Goal: Task Accomplishment & Management: Use online tool/utility

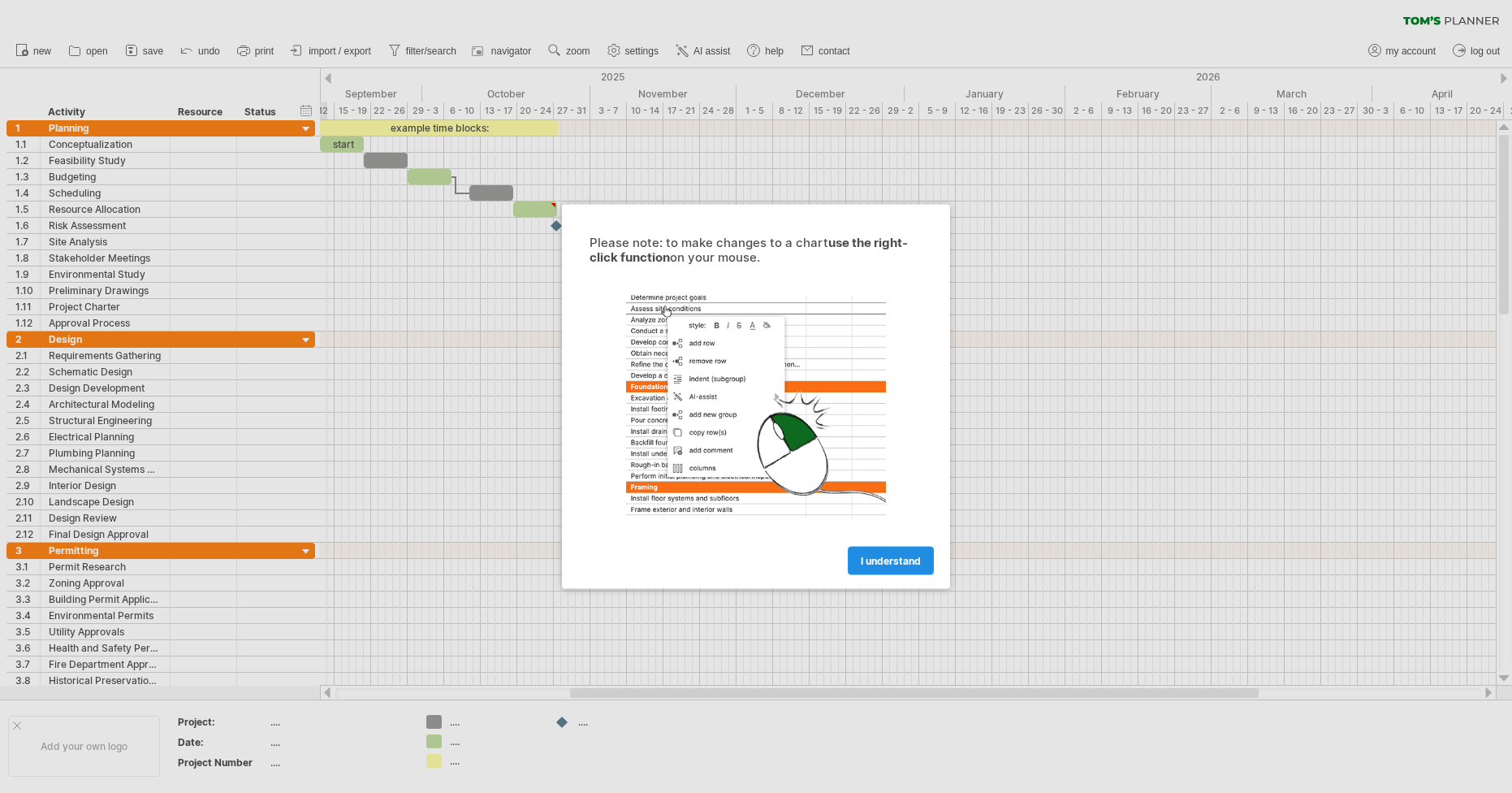
click at [885, 557] on span "I understand" at bounding box center [890, 561] width 60 height 12
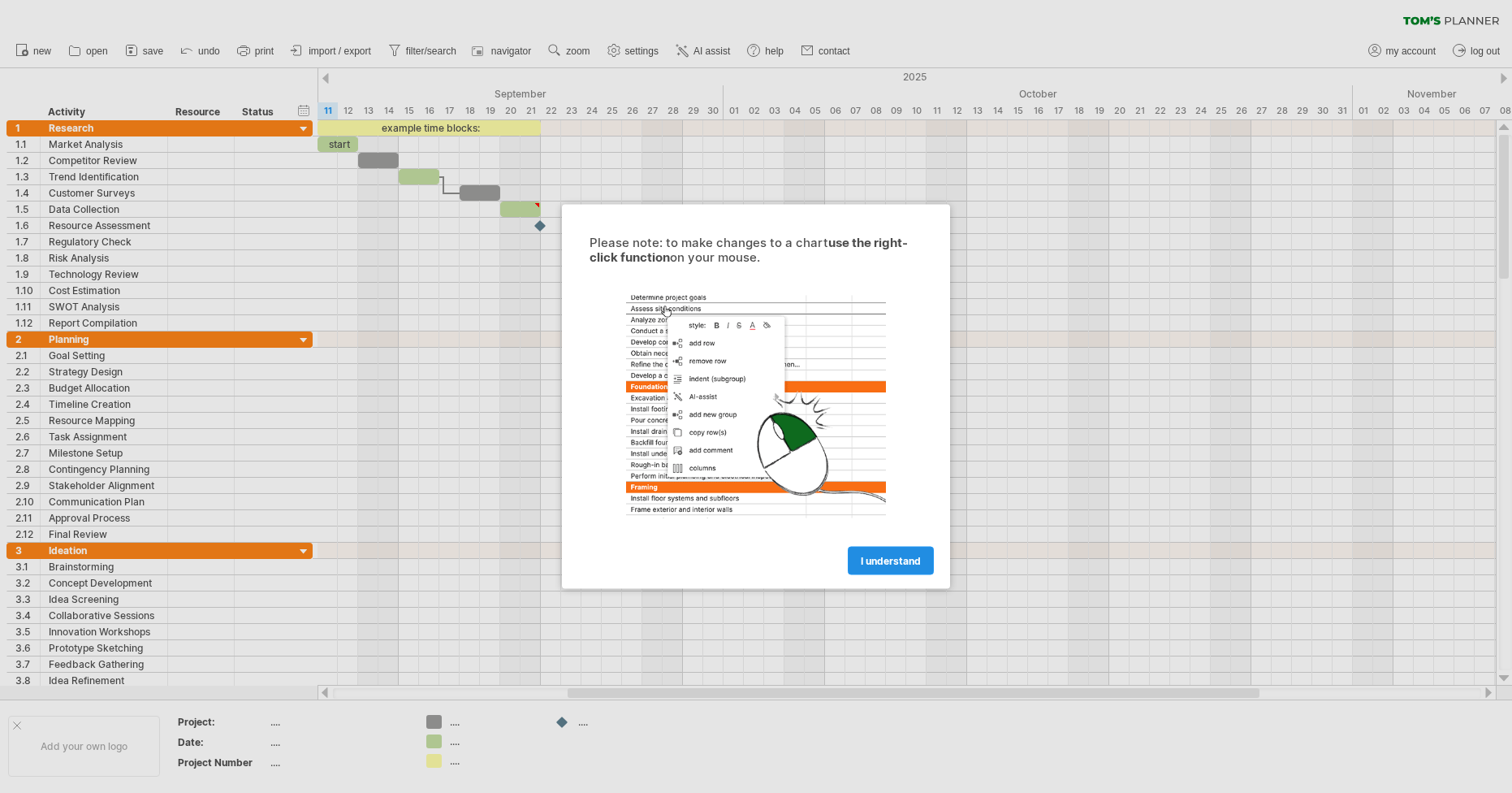
click at [913, 560] on span "I understand" at bounding box center [890, 561] width 60 height 12
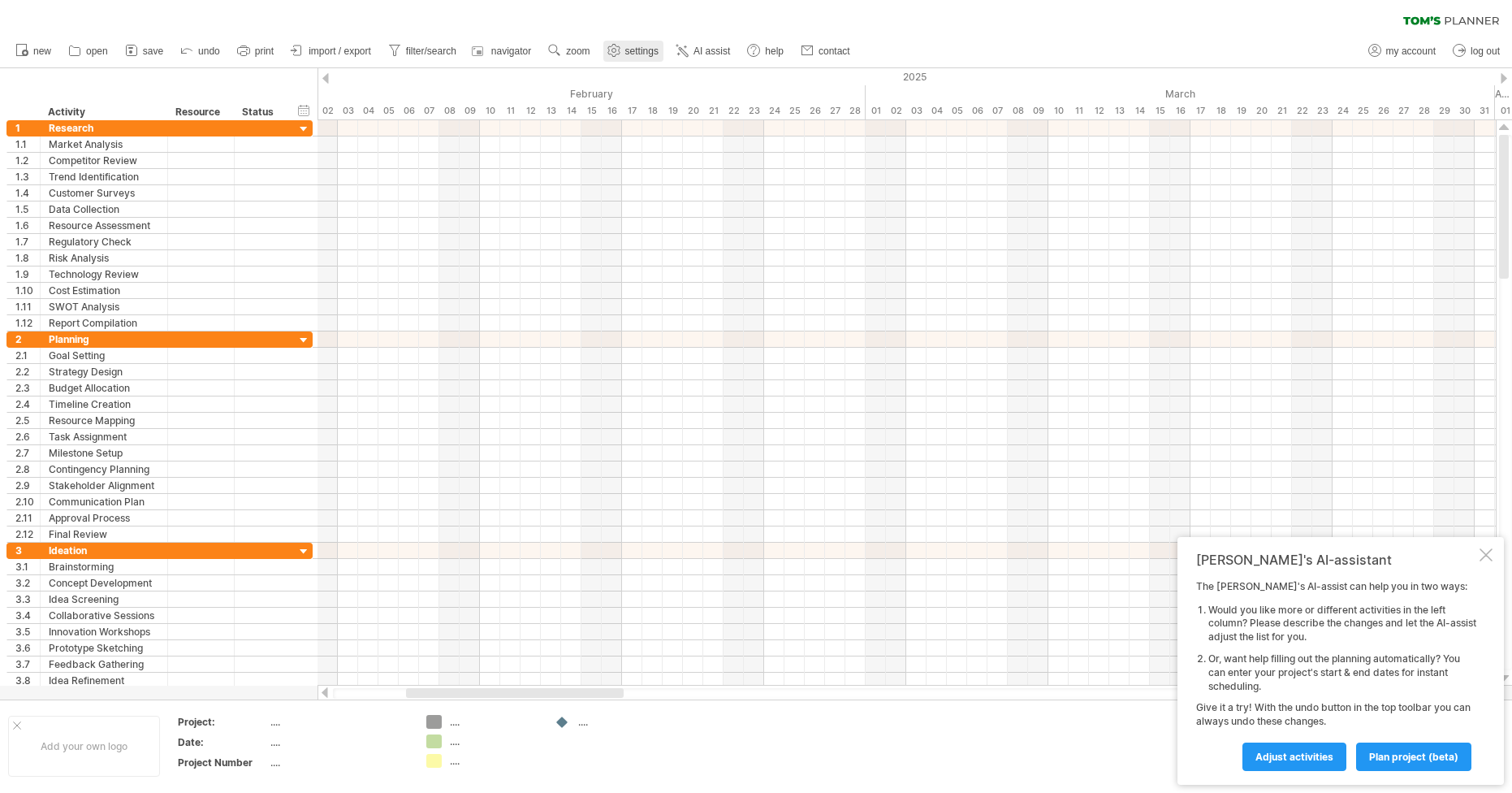
click at [636, 42] on link "settings" at bounding box center [633, 50] width 60 height 21
select select "*"
select select "**"
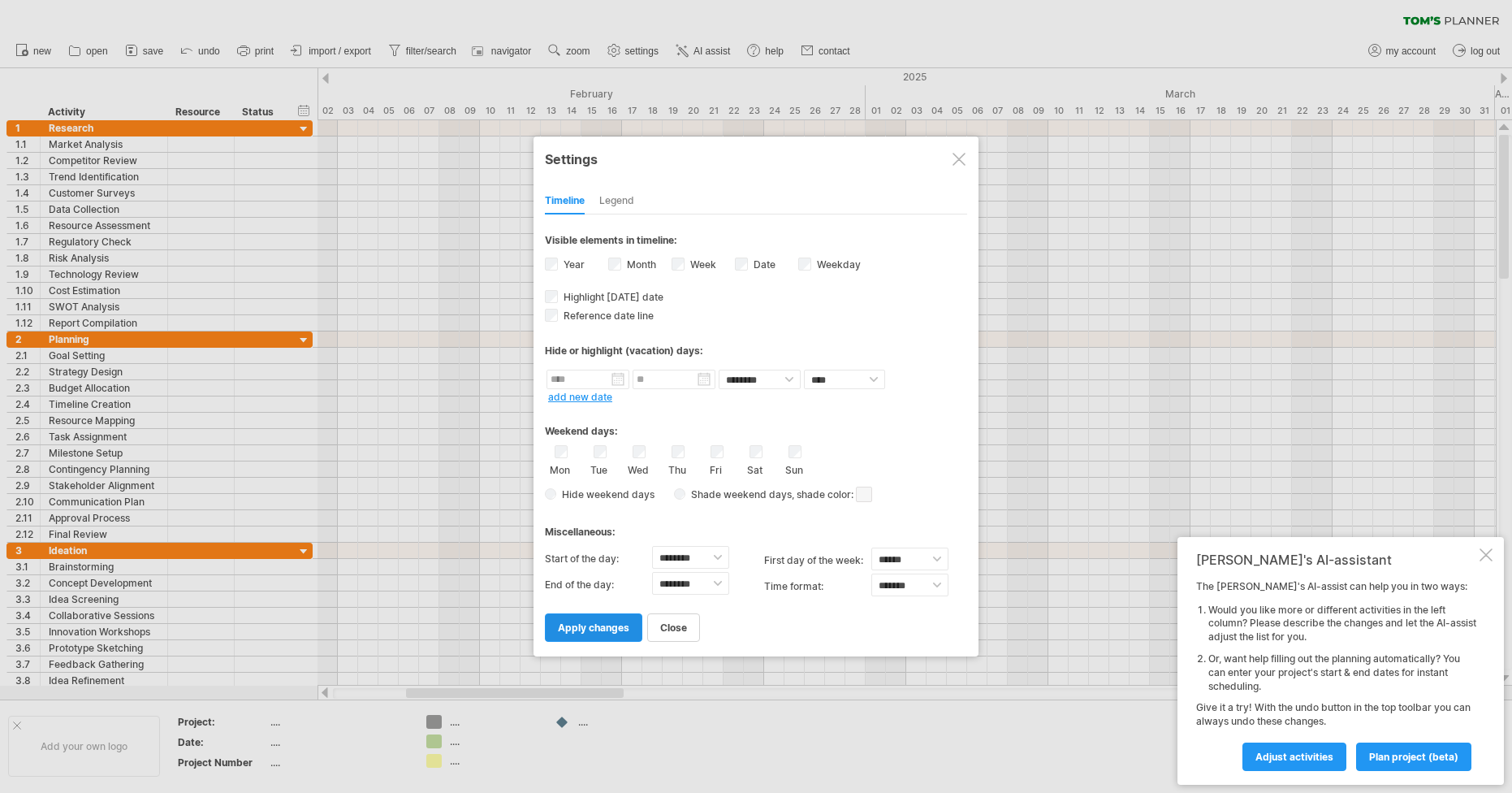
click at [597, 621] on link "apply changes" at bounding box center [593, 627] width 98 height 29
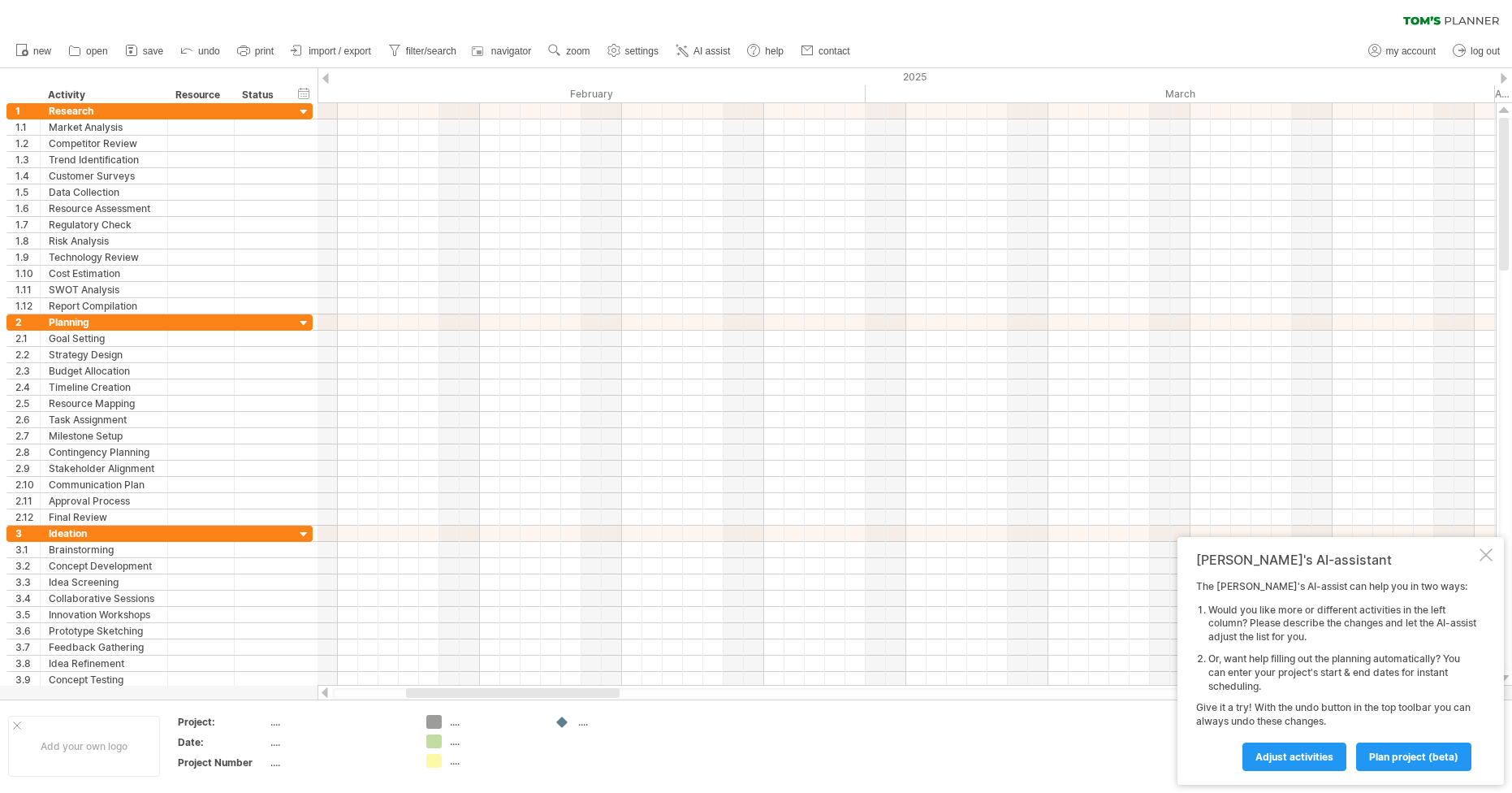
click at [626, 35] on ul "new open" at bounding box center [431, 51] width 850 height 35
click at [628, 52] on span "settings" at bounding box center [643, 51] width 34 height 12
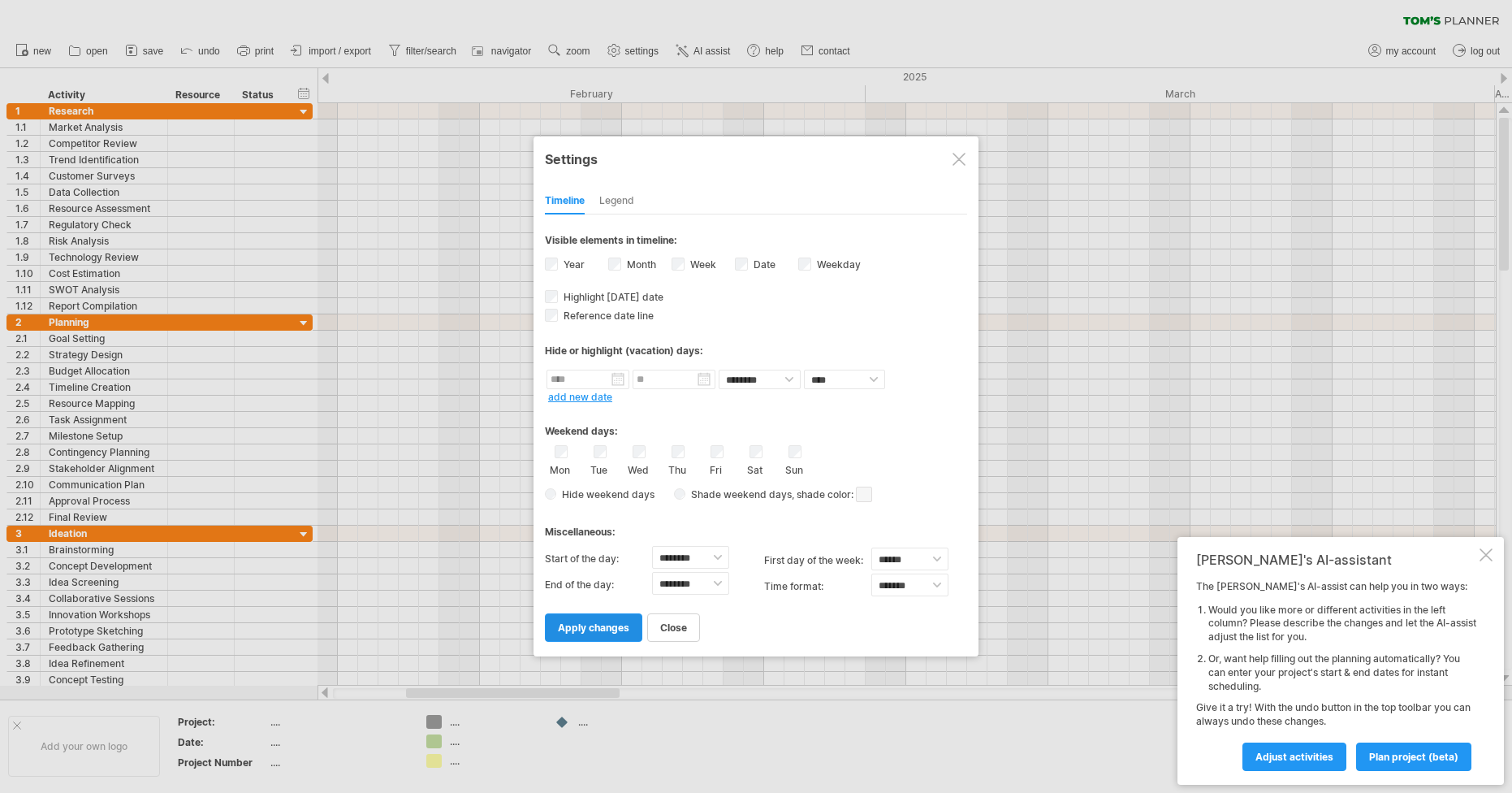
click at [573, 626] on span "apply changes" at bounding box center [593, 627] width 71 height 12
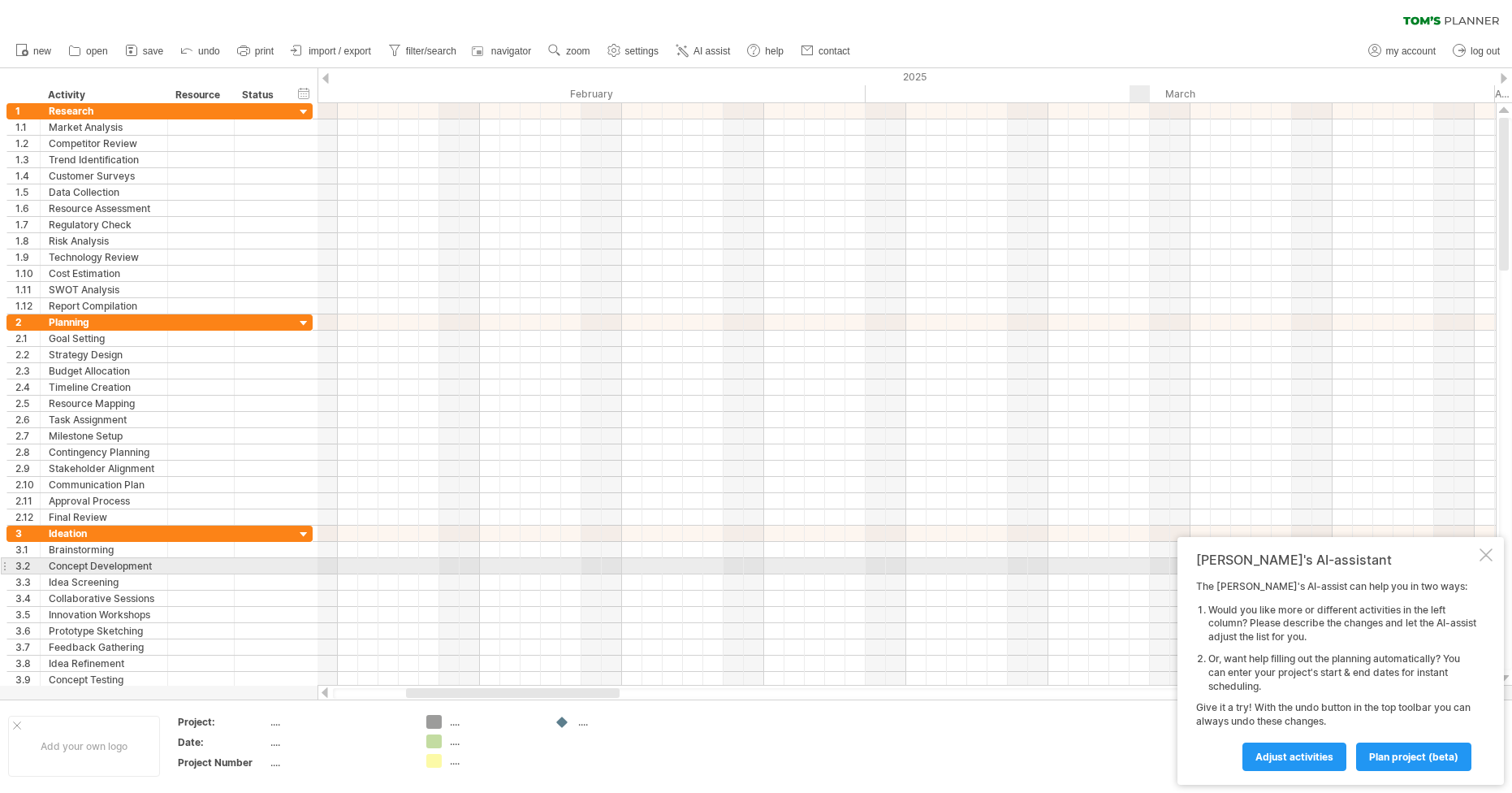
click at [1487, 559] on div at bounding box center [1485, 554] width 13 height 13
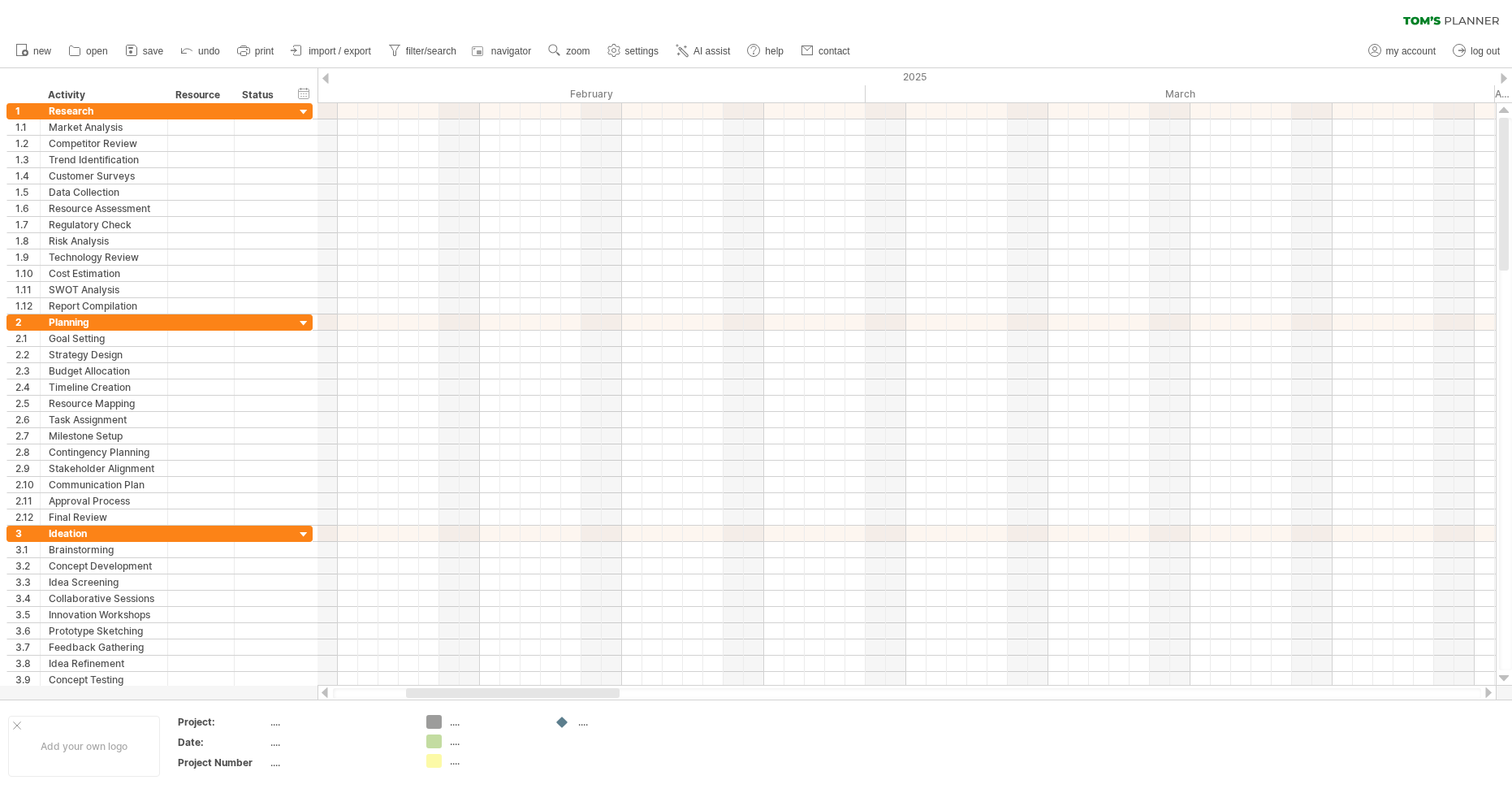
click at [325, 692] on div at bounding box center [325, 692] width 13 height 11
drag, startPoint x: 451, startPoint y: 696, endPoint x: 460, endPoint y: 689, distance: 11.4
click at [460, 688] on div at bounding box center [519, 693] width 213 height 10
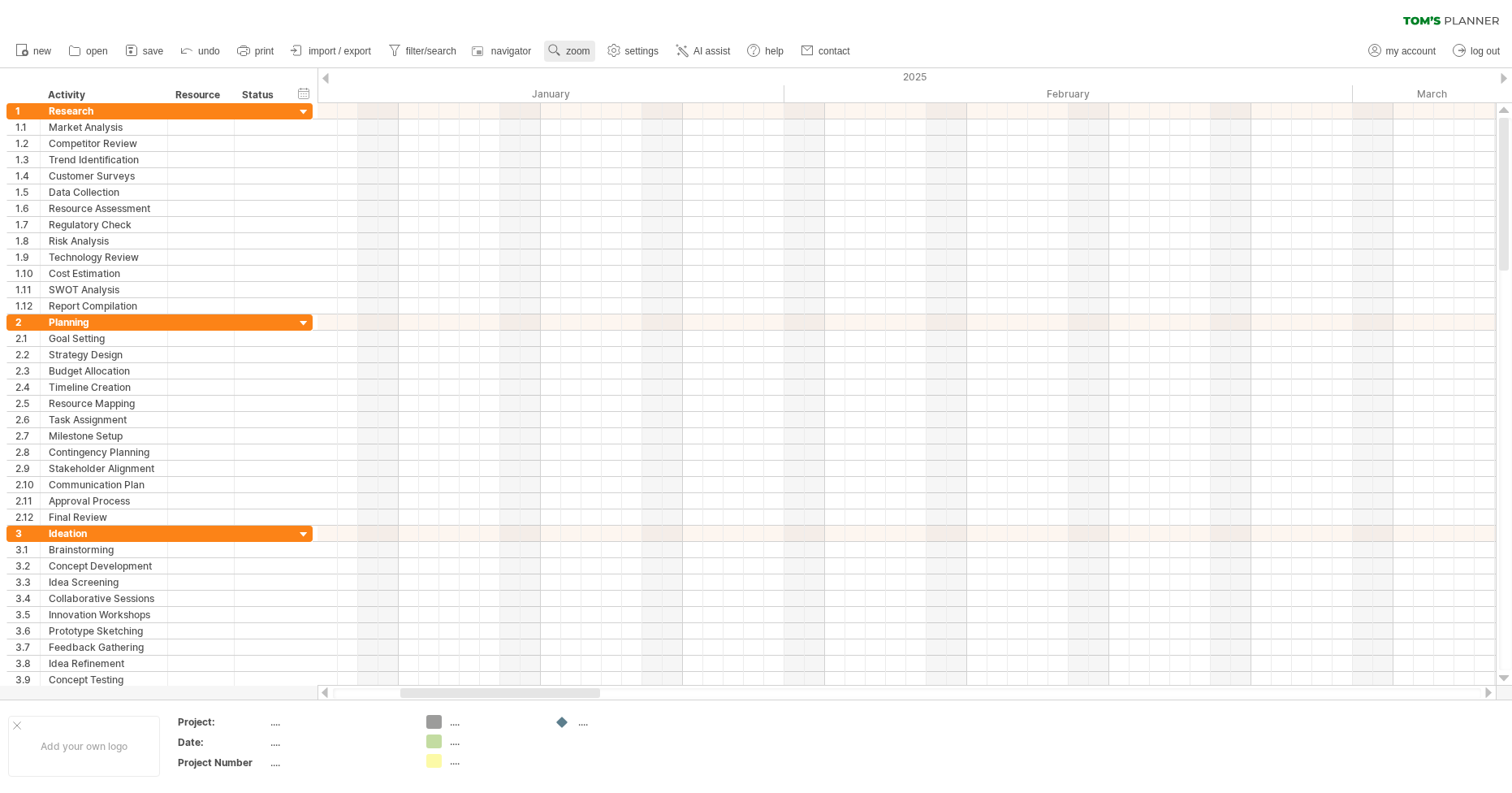
click at [567, 56] on span "zoom" at bounding box center [577, 51] width 24 height 12
click at [637, 76] on div "Month" at bounding box center [620, 77] width 90 height 26
click at [578, 47] on span "zoom" at bounding box center [577, 51] width 24 height 12
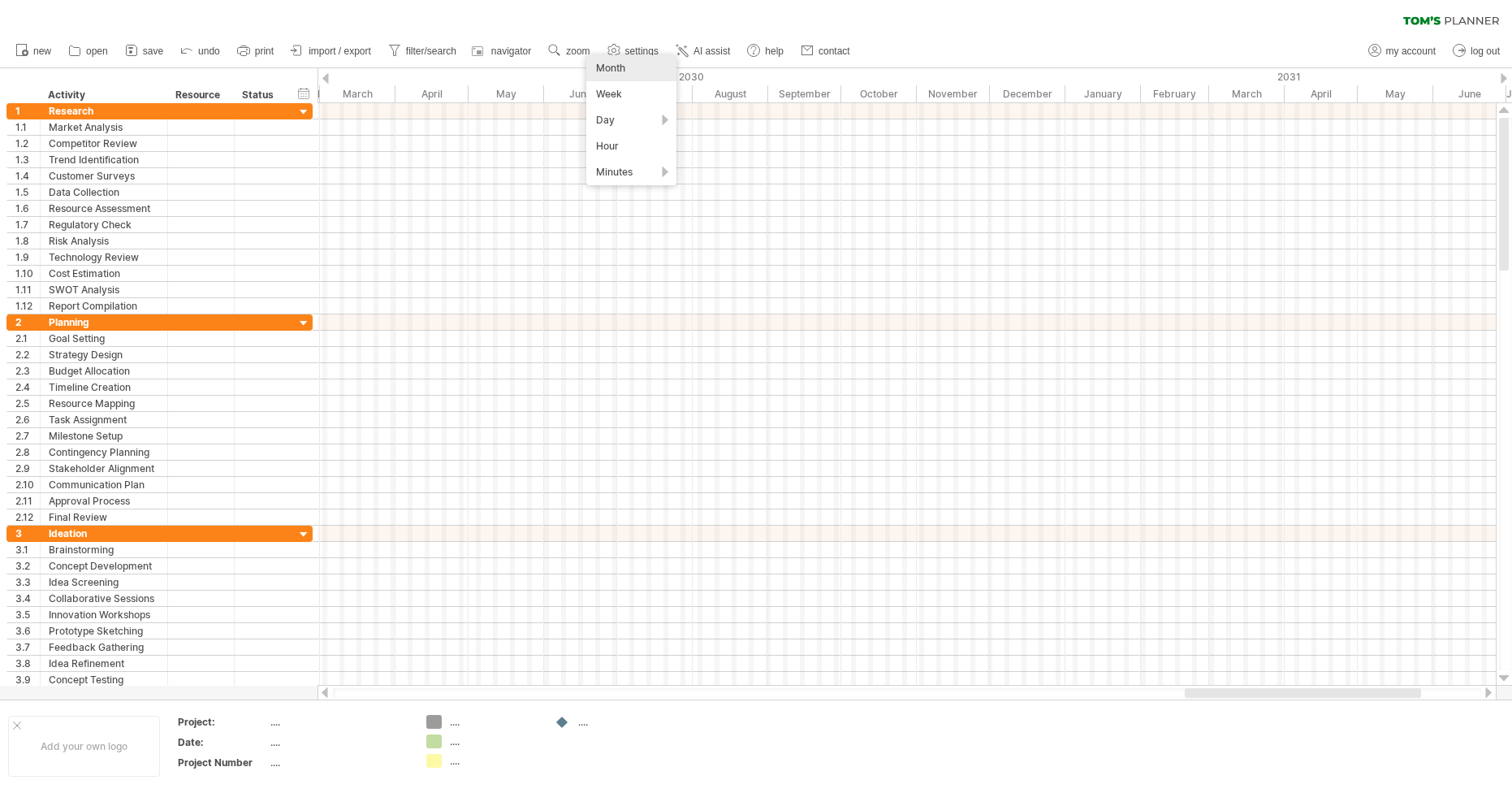
click at [629, 56] on div "Month" at bounding box center [631, 68] width 90 height 26
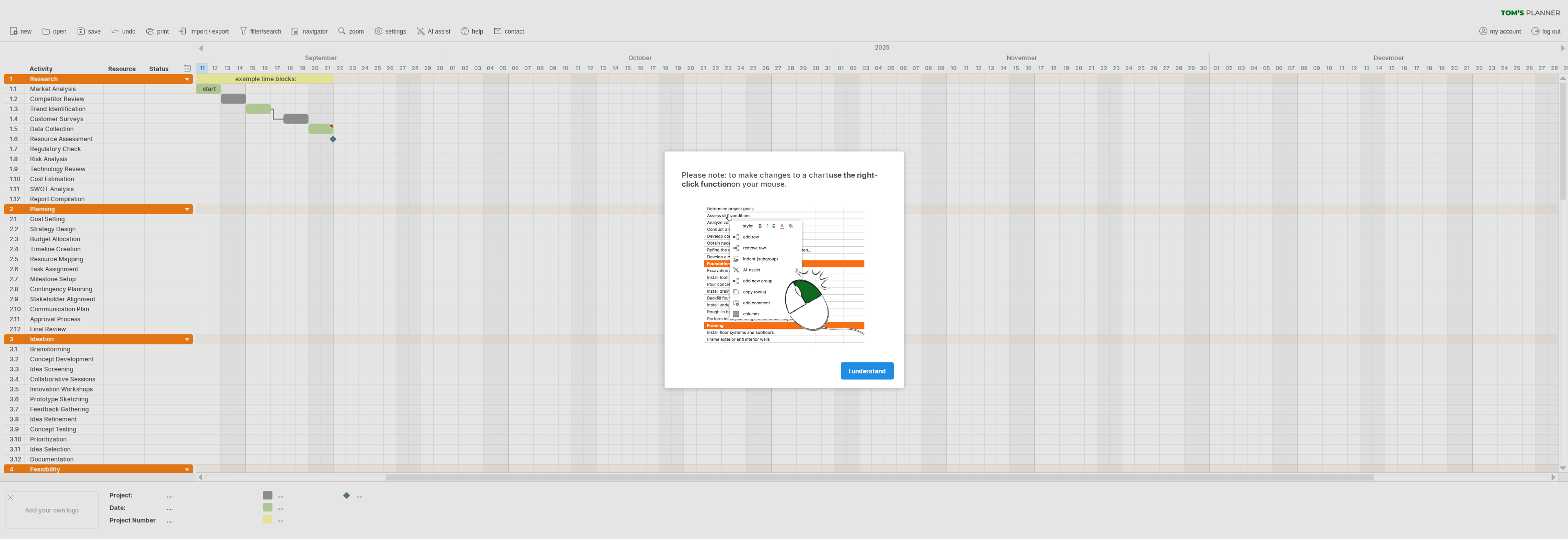
click at [865, 368] on span "I understand" at bounding box center [867, 370] width 37 height 7
